Goal: Find specific page/section: Find specific page/section

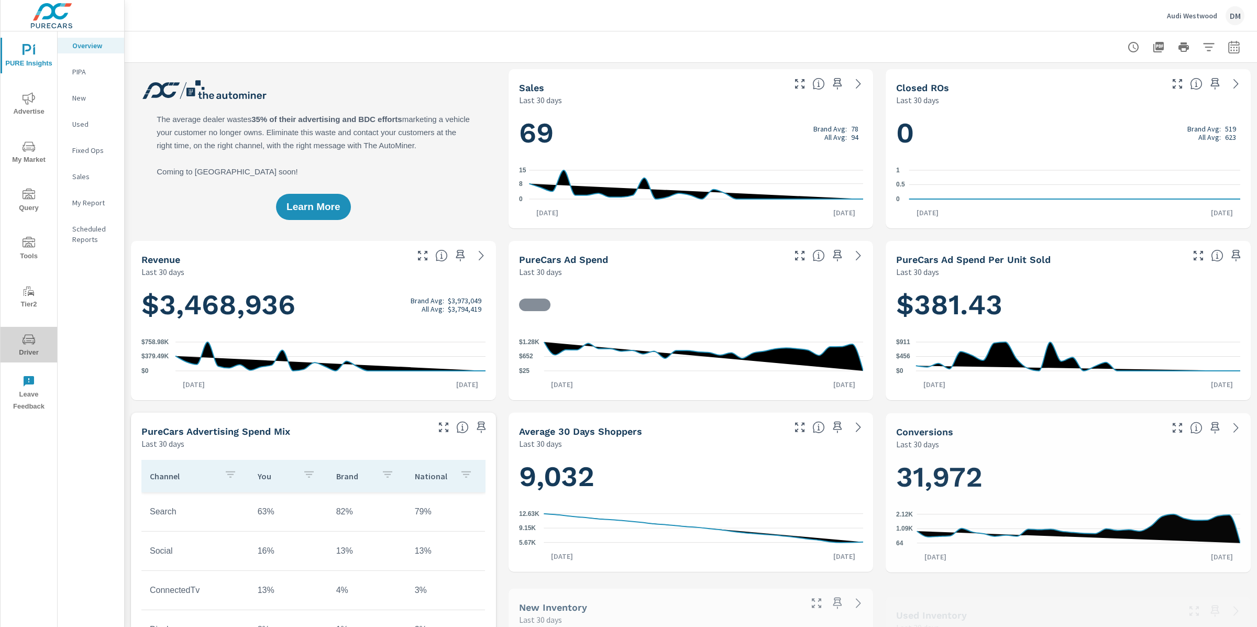
click at [39, 335] on span "Driver" at bounding box center [29, 346] width 50 height 26
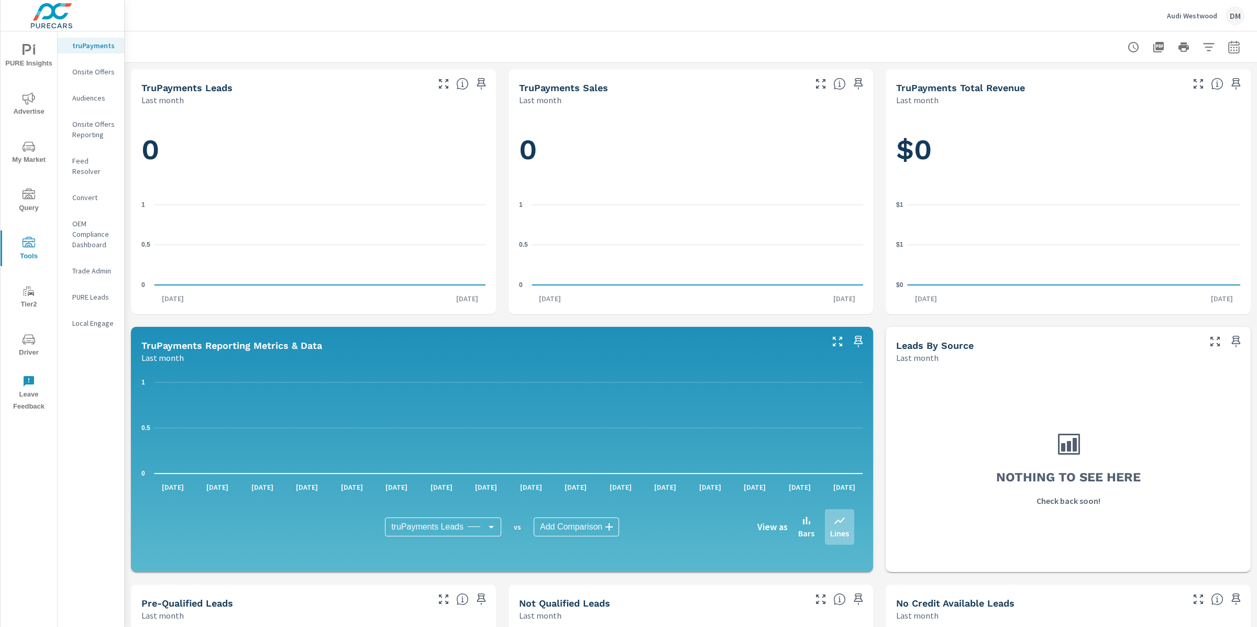
click at [104, 160] on p "Feed Resolver" at bounding box center [93, 166] width 43 height 21
